Goal: Browse casually: Explore the website without a specific task or goal

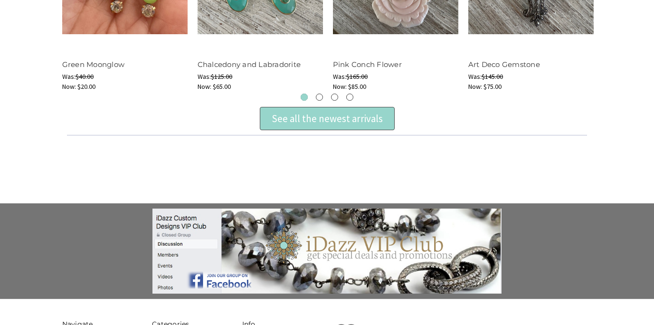
scroll to position [495, 0]
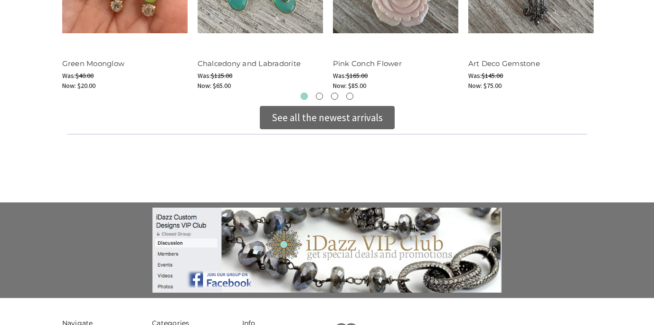
click at [352, 112] on div "See all the newest arrivals" at bounding box center [326, 117] width 111 height 15
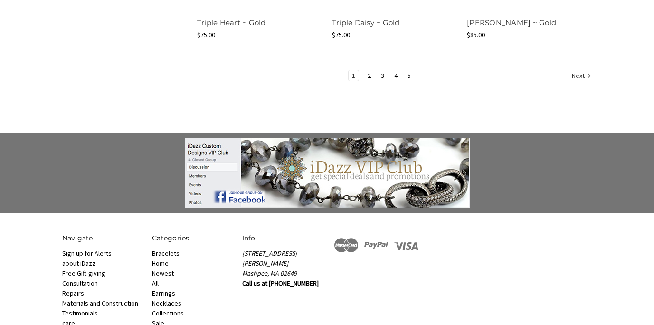
scroll to position [1370, 0]
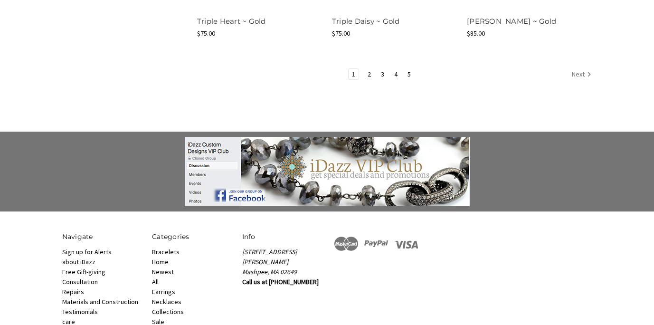
click at [578, 78] on link "Next" at bounding box center [579, 75] width 23 height 12
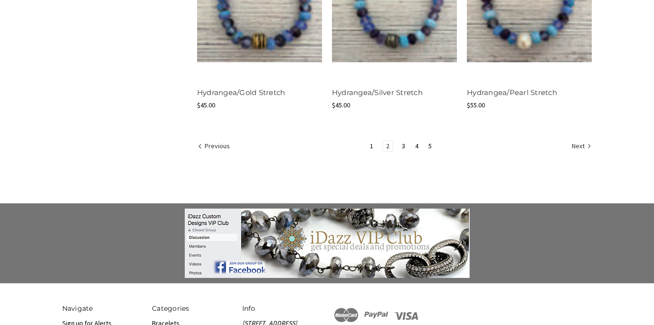
scroll to position [1289, 0]
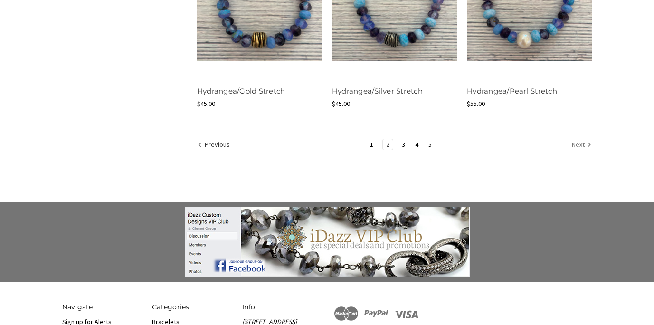
click at [579, 142] on link "Next" at bounding box center [579, 145] width 23 height 12
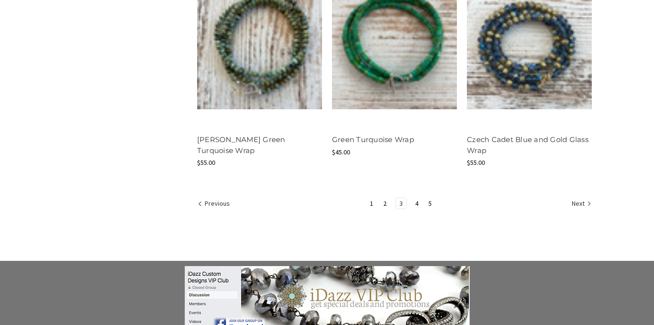
scroll to position [1242, 0]
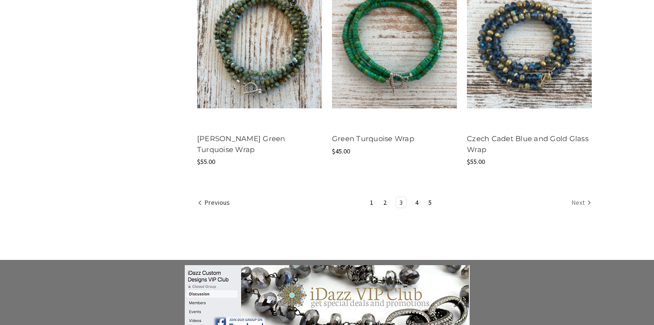
click at [584, 200] on icon "Next" at bounding box center [588, 202] width 9 height 9
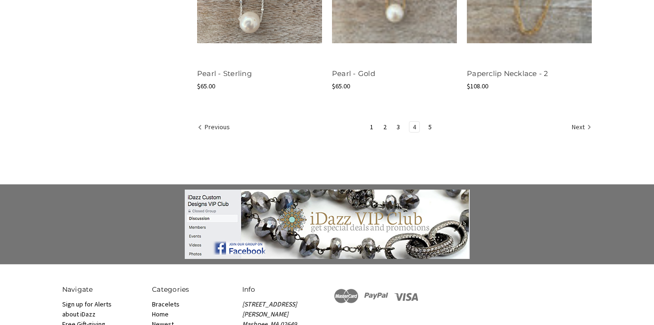
scroll to position [1330, 0]
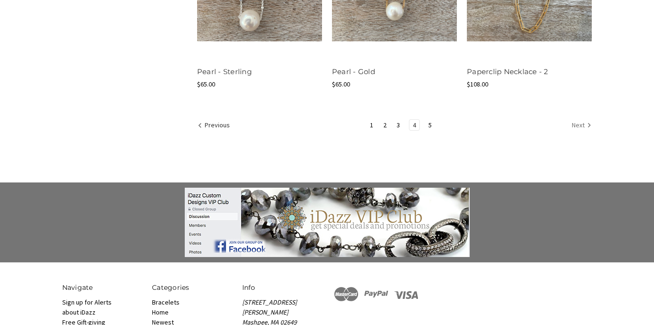
click at [576, 123] on link "Next" at bounding box center [579, 126] width 23 height 12
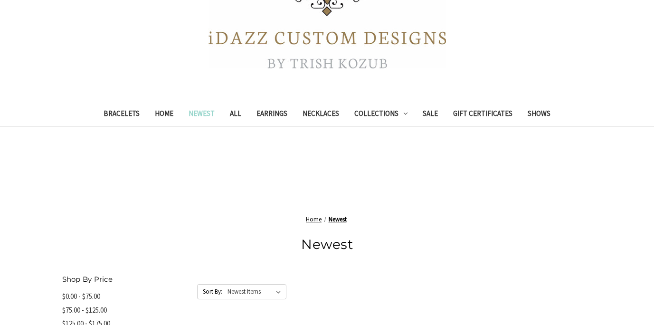
scroll to position [255, 0]
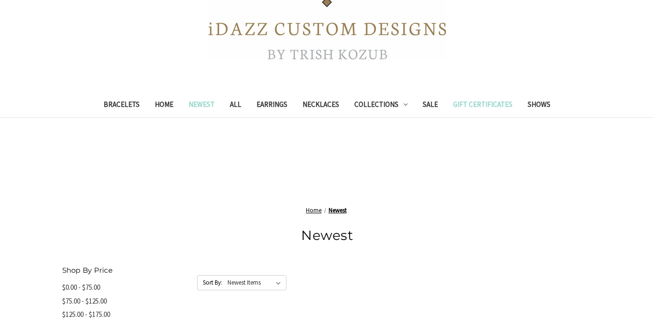
click at [486, 103] on link "Gift Certificates" at bounding box center [482, 105] width 75 height 23
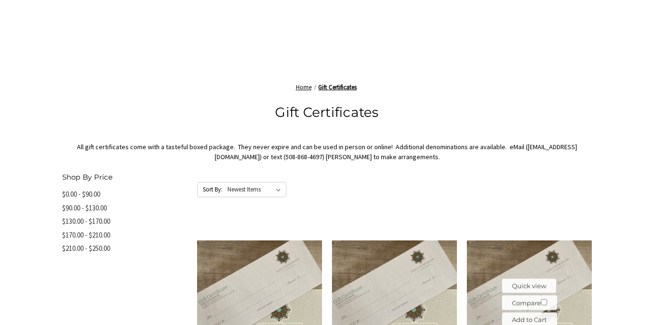
scroll to position [261, 0]
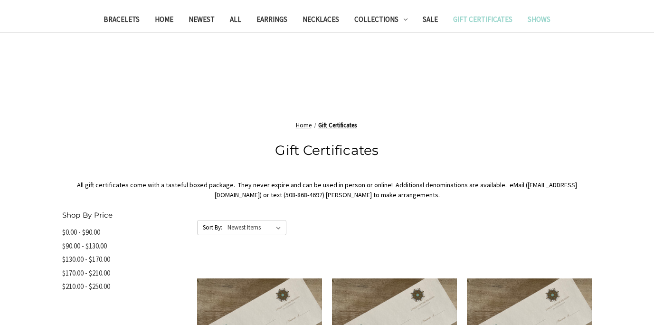
click at [530, 19] on link "Shows" at bounding box center [539, 20] width 38 height 23
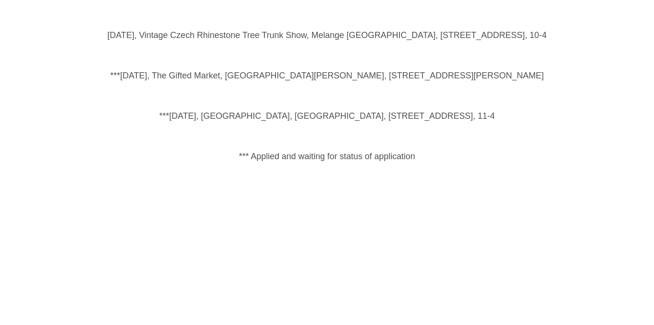
scroll to position [1260, 0]
